Goal: Check status: Check status

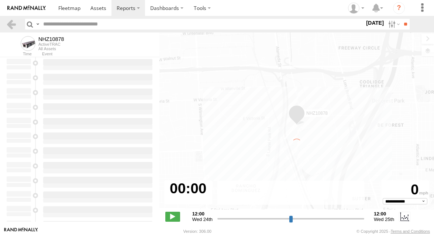
click at [50, 24] on input "text" at bounding box center [202, 24] width 324 height 11
paste input "********"
type input "********"
type input "**********"
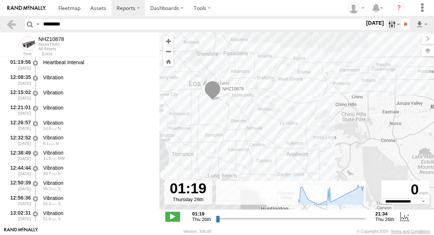
type input "********"
click at [391, 24] on label at bounding box center [393, 24] width 16 height 11
click at [0, 0] on label at bounding box center [0, 0] width 0 height 0
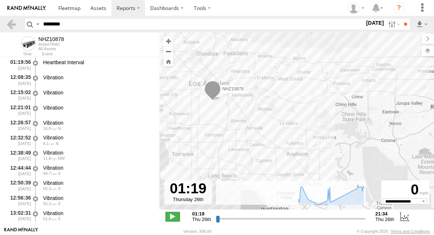
click at [0, 0] on label at bounding box center [0, 0] width 0 height 0
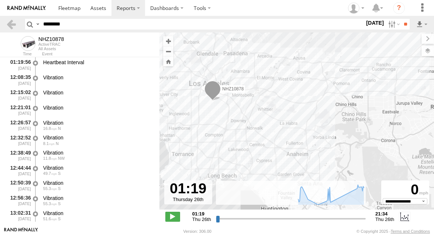
click at [0, 0] on label at bounding box center [0, 0] width 0 height 0
click at [403, 24] on input "**" at bounding box center [405, 24] width 8 height 11
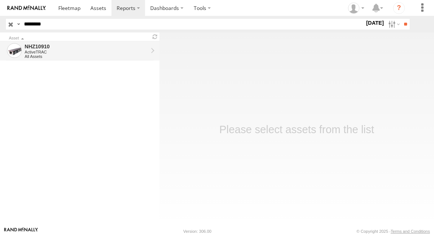
click at [104, 51] on div "ActiveTRAC" at bounding box center [86, 52] width 123 height 4
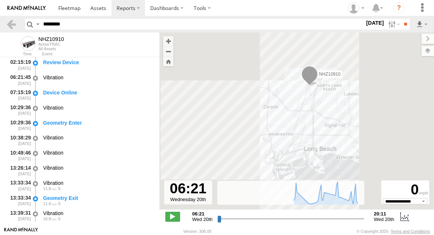
scroll to position [30, 0]
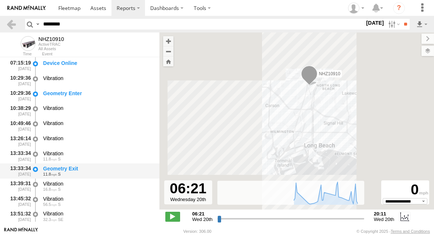
click at [88, 170] on div "Geometry Exit" at bounding box center [97, 168] width 109 height 7
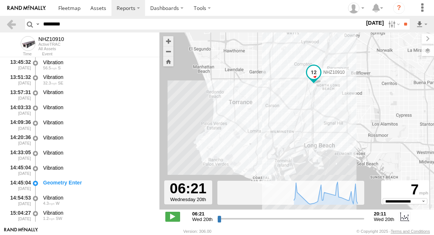
scroll to position [166, 0]
click at [86, 181] on div "Geometry Enter" at bounding box center [97, 182] width 109 height 7
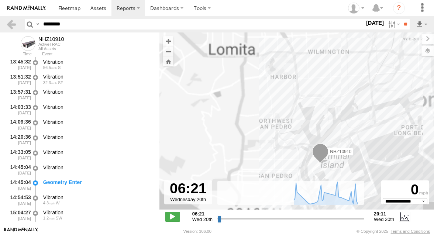
drag, startPoint x: 263, startPoint y: 164, endPoint x: 246, endPoint y: 138, distance: 30.8
click at [246, 139] on div "NHZ10910" at bounding box center [296, 124] width 274 height 185
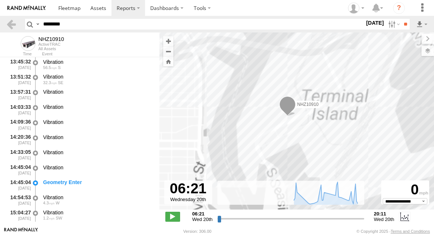
drag, startPoint x: 296, startPoint y: 127, endPoint x: 301, endPoint y: 127, distance: 4.8
click at [301, 127] on div "NHZ10910" at bounding box center [296, 124] width 274 height 185
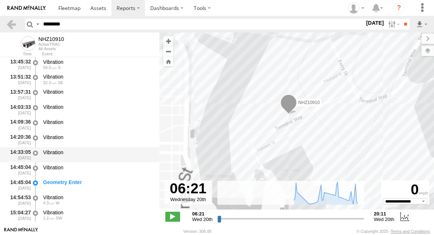
click at [46, 149] on div "Vibration" at bounding box center [97, 152] width 109 height 7
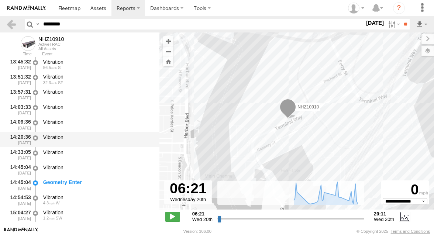
click at [56, 138] on div "Vibration" at bounding box center [97, 137] width 109 height 7
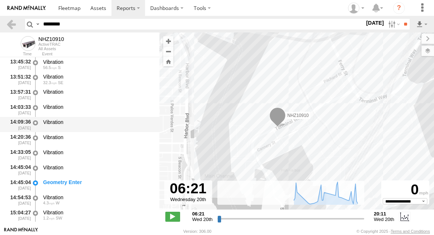
click at [67, 118] on div "14:09:36 08/20/2025 Vibration" at bounding box center [79, 124] width 159 height 15
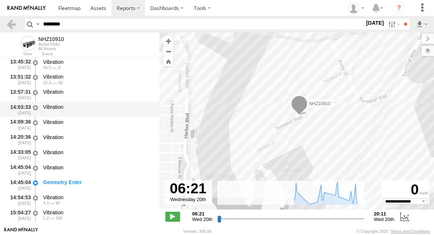
click at [67, 114] on div "Vibration" at bounding box center [97, 110] width 111 height 14
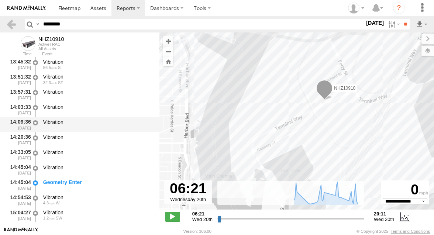
click at [74, 122] on div "Vibration" at bounding box center [97, 122] width 109 height 7
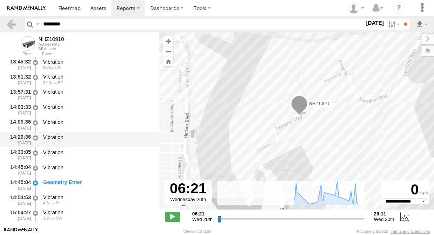
click at [72, 132] on div "14:20:36 08/20/2025 Vibration" at bounding box center [79, 139] width 159 height 15
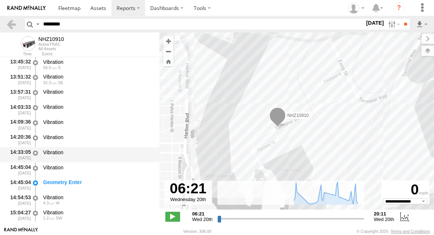
click at [67, 159] on div "Vibration" at bounding box center [97, 155] width 111 height 14
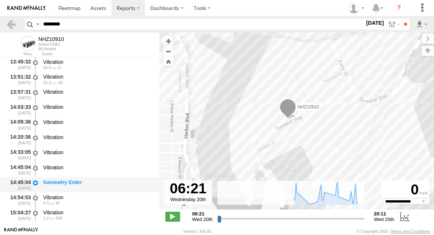
click at [62, 181] on div "Geometry Enter" at bounding box center [97, 182] width 109 height 7
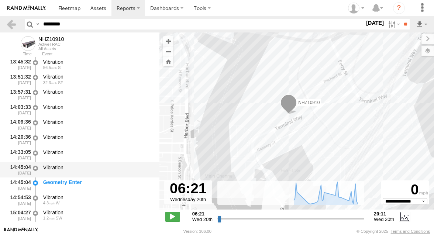
click at [67, 175] on div "Vibration" at bounding box center [97, 170] width 111 height 14
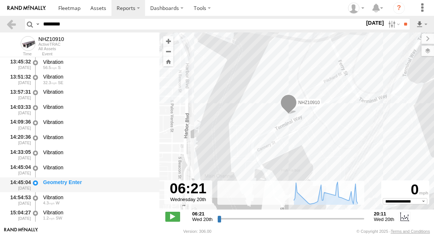
click at [62, 191] on div "Geometry Enter" at bounding box center [97, 185] width 111 height 14
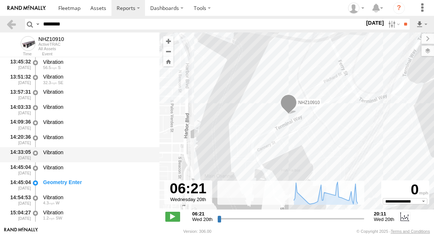
click at [81, 152] on div "Vibration" at bounding box center [97, 152] width 109 height 7
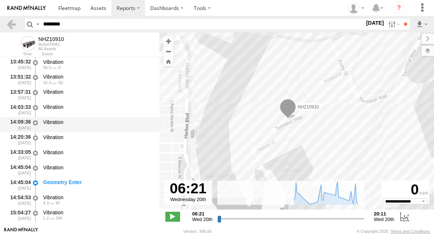
click at [88, 120] on div "Vibration" at bounding box center [97, 122] width 109 height 7
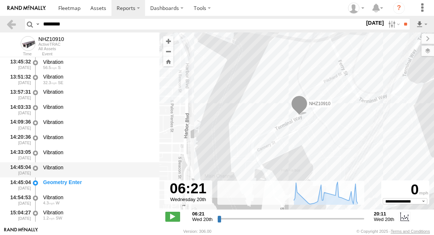
click at [73, 171] on div "Vibration" at bounding box center [97, 167] width 109 height 7
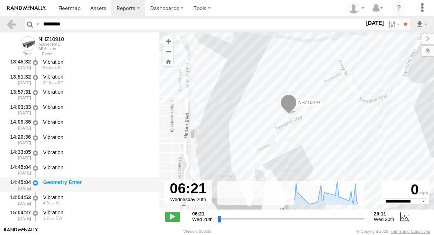
click at [64, 185] on div "Geometry Enter" at bounding box center [97, 182] width 109 height 7
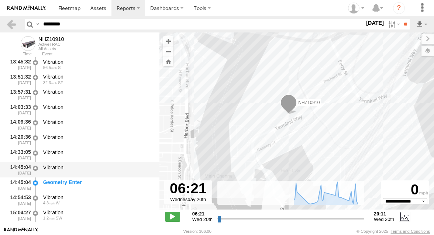
click at [65, 165] on div "Vibration" at bounding box center [97, 167] width 109 height 7
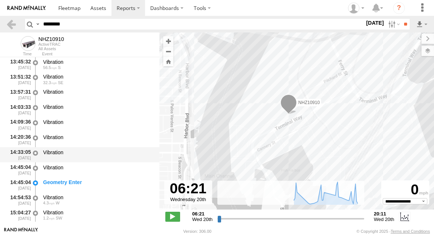
click at [71, 149] on div "Vibration" at bounding box center [97, 155] width 111 height 14
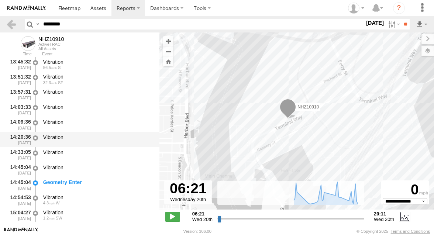
click at [73, 138] on div "Vibration" at bounding box center [97, 137] width 109 height 7
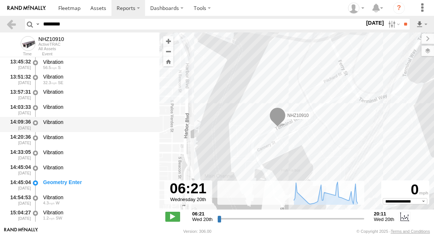
click at [77, 120] on div "Vibration" at bounding box center [97, 122] width 109 height 7
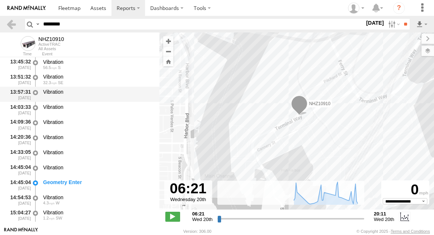
click at [85, 97] on div "Vibration" at bounding box center [97, 94] width 111 height 14
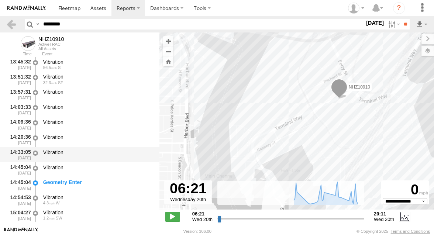
click at [60, 156] on div "Vibration" at bounding box center [97, 152] width 109 height 7
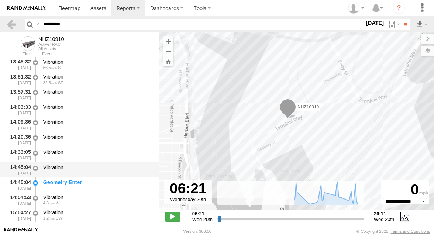
click at [58, 164] on div "Vibration" at bounding box center [97, 170] width 111 height 14
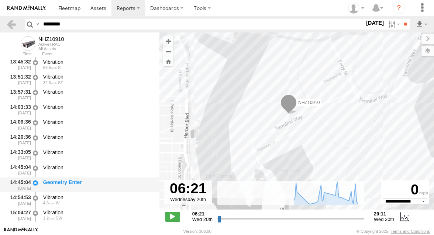
click at [56, 180] on div "Geometry Enter" at bounding box center [97, 182] width 109 height 7
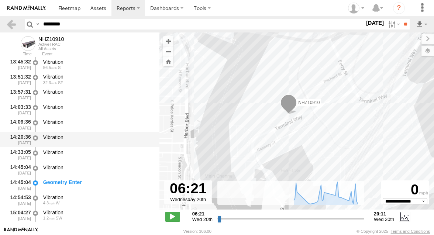
click at [79, 139] on div "Vibration" at bounding box center [97, 137] width 109 height 7
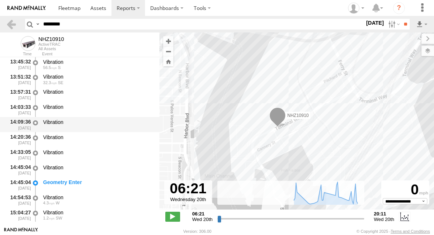
click at [77, 131] on div "Vibration" at bounding box center [97, 125] width 111 height 14
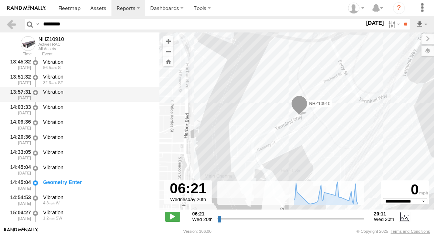
click at [81, 98] on div "Vibration" at bounding box center [97, 94] width 111 height 14
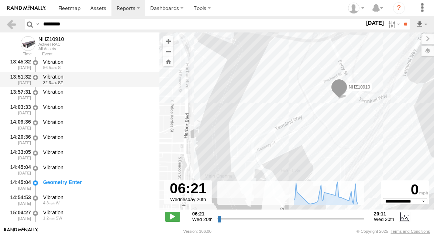
click at [77, 85] on div "Vibration 32.3 SE" at bounding box center [97, 80] width 111 height 14
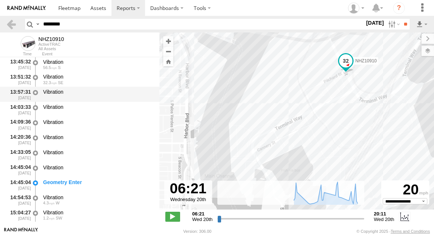
click at [71, 91] on div "Vibration" at bounding box center [97, 92] width 109 height 7
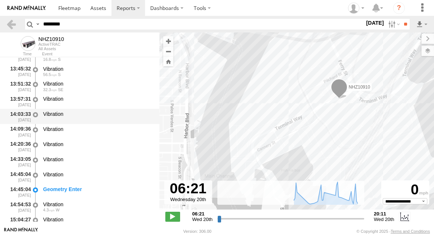
scroll to position [159, 0]
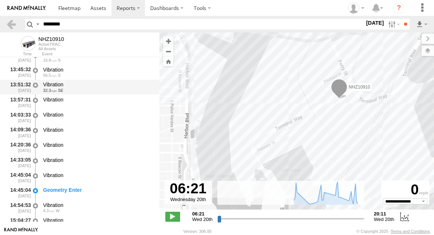
click at [100, 91] on div "32.3 SE" at bounding box center [97, 90] width 109 height 4
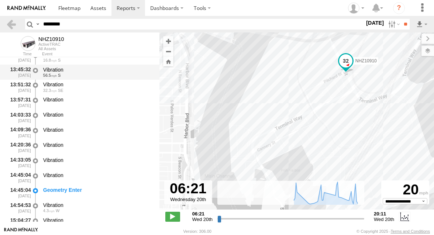
click at [100, 75] on div "56.5 S" at bounding box center [97, 75] width 109 height 4
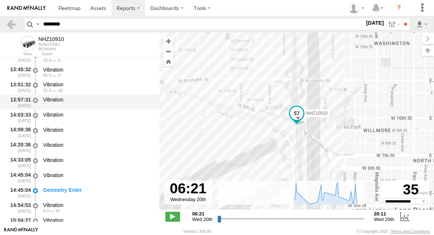
click at [91, 98] on div "Vibration" at bounding box center [97, 99] width 109 height 7
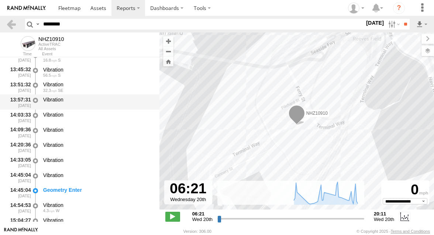
click at [90, 100] on div "Vibration" at bounding box center [97, 99] width 109 height 7
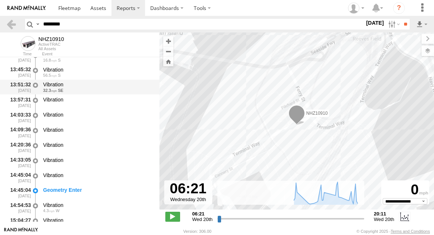
click at [90, 81] on div "Vibration 32.3 SE" at bounding box center [97, 87] width 111 height 14
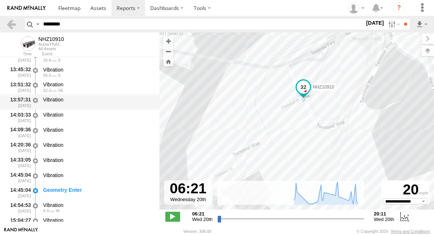
click at [85, 103] on div "Vibration" at bounding box center [97, 99] width 109 height 7
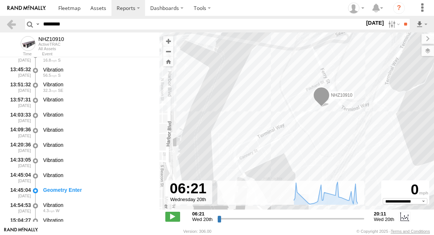
drag, startPoint x: 217, startPoint y: 133, endPoint x: 242, endPoint y: 110, distance: 33.4
click at [242, 110] on div "NHZ10910" at bounding box center [296, 124] width 274 height 185
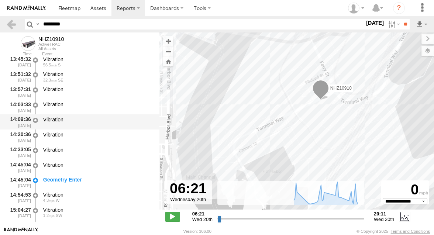
scroll to position [165, 0]
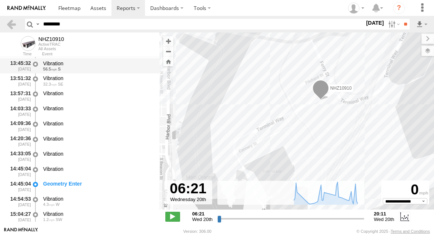
click at [110, 69] on div "56.5 S" at bounding box center [97, 69] width 109 height 4
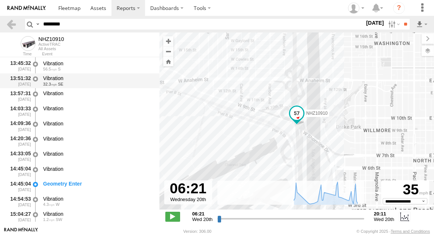
click at [106, 80] on div "Vibration" at bounding box center [97, 78] width 109 height 7
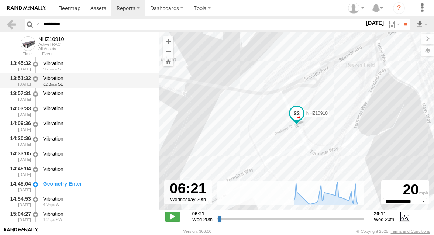
scroll to position [168, 0]
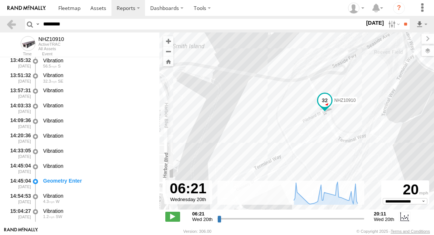
drag, startPoint x: 240, startPoint y: 127, endPoint x: 280, endPoint y: 89, distance: 55.3
click at [280, 89] on div "NHZ10910" at bounding box center [296, 124] width 274 height 185
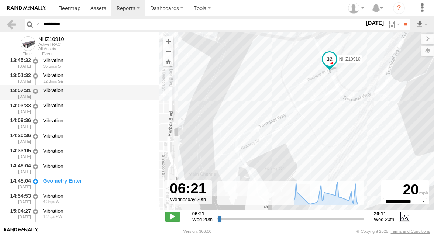
click at [68, 89] on div "Vibration" at bounding box center [97, 90] width 109 height 7
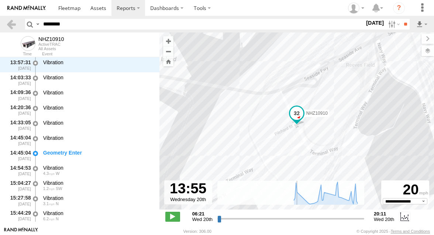
drag, startPoint x: 218, startPoint y: 217, endPoint x: 297, endPoint y: 214, distance: 79.0
type input "**********"
click at [297, 215] on input "range" at bounding box center [290, 218] width 147 height 7
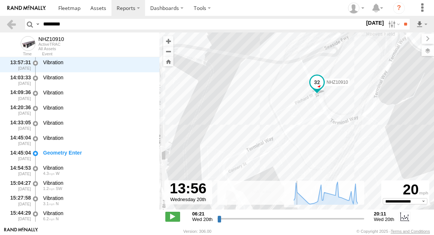
drag, startPoint x: 221, startPoint y: 135, endPoint x: 240, endPoint y: 100, distance: 39.9
click at [240, 100] on div "NHZ10910" at bounding box center [296, 124] width 274 height 185
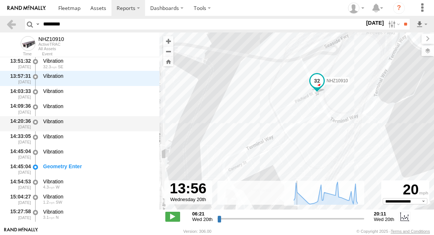
scroll to position [183, 0]
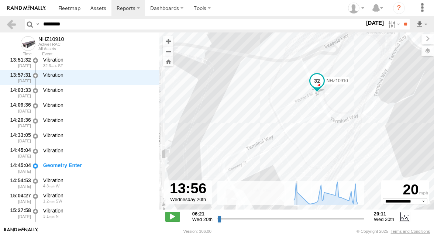
click at [247, 96] on div "NHZ10910" at bounding box center [296, 124] width 274 height 185
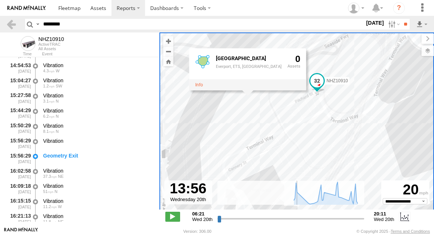
scroll to position [300, 0]
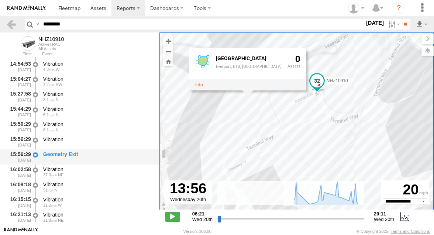
click at [91, 153] on div "Geometry Exit" at bounding box center [97, 154] width 109 height 7
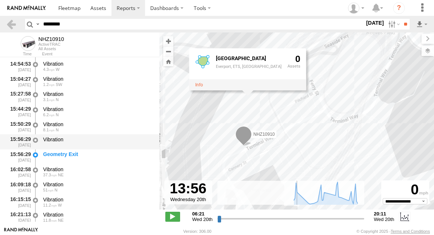
click at [101, 142] on div "Vibration" at bounding box center [97, 139] width 109 height 7
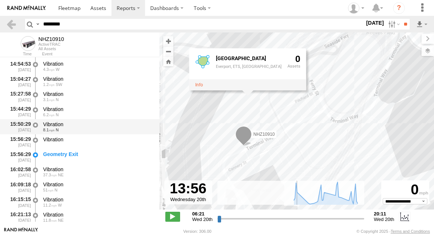
click at [102, 129] on div "8.1 N" at bounding box center [97, 130] width 109 height 4
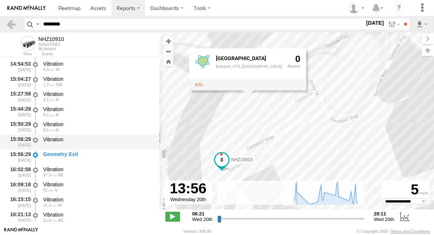
click at [94, 140] on div "Vibration" at bounding box center [97, 139] width 109 height 7
click at [103, 145] on div "Vibration" at bounding box center [97, 142] width 111 height 14
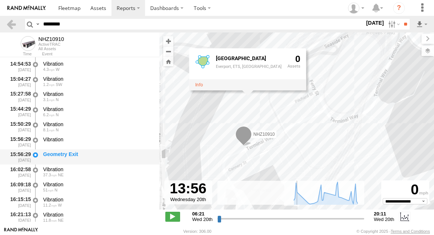
click at [104, 153] on div "Geometry Exit" at bounding box center [97, 154] width 109 height 7
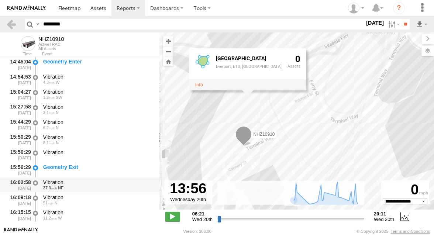
click at [105, 183] on div "Vibration" at bounding box center [97, 182] width 109 height 7
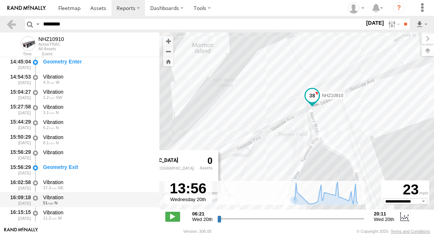
click at [100, 199] on div "Vibration" at bounding box center [97, 197] width 109 height 7
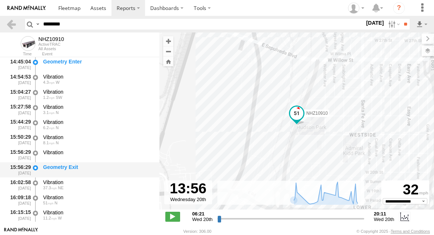
click at [100, 173] on div "Geometry Exit" at bounding box center [97, 170] width 111 height 14
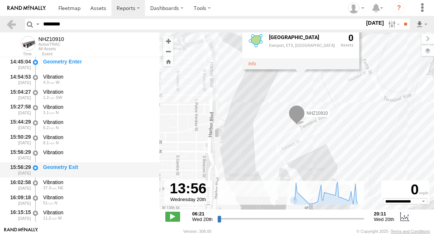
click at [74, 167] on div "Geometry Exit" at bounding box center [97, 167] width 109 height 7
click at [102, 169] on div "Geometry Exit" at bounding box center [97, 167] width 109 height 7
